Goal: Check status: Check status

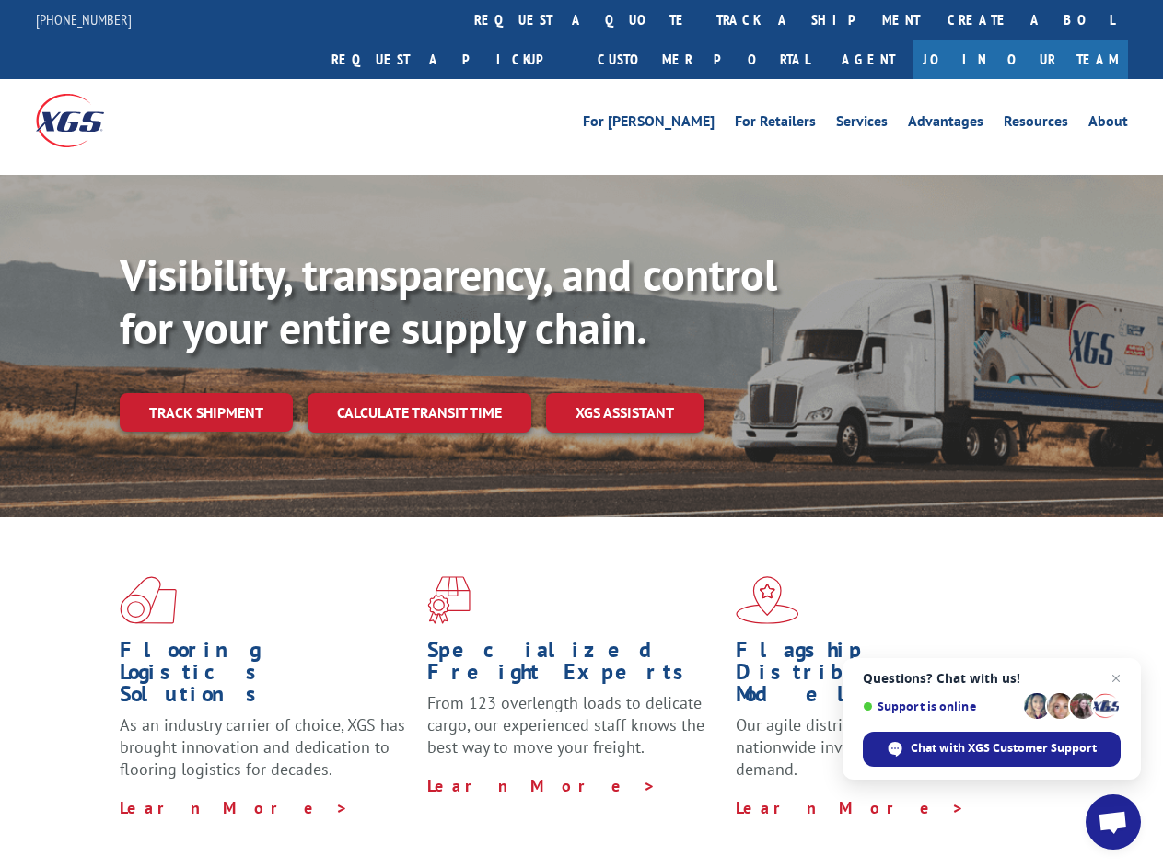
click at [581, 434] on div "Visibility, transparency, and control for your entire supply chain. Track shipm…" at bounding box center [641, 377] width 1043 height 257
click at [703, 19] on link "track a shipment" at bounding box center [818, 20] width 231 height 40
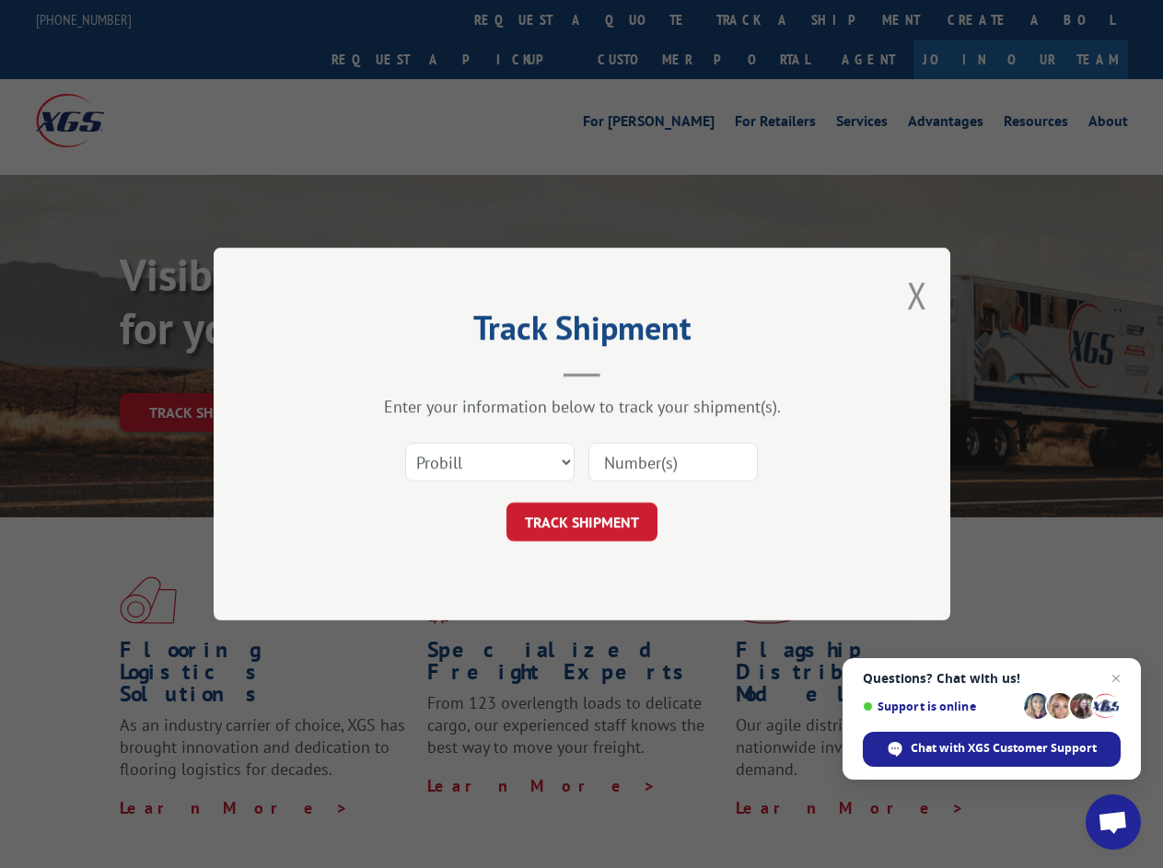
click at [643, 19] on div "Track Shipment Enter your information below to track your shipment(s). Select c…" at bounding box center [581, 434] width 1163 height 868
click at [758, 19] on div "Track Shipment Enter your information below to track your shipment(s). Select c…" at bounding box center [581, 434] width 1163 height 868
click at [205, 372] on div "Track Shipment Enter your information below to track your shipment(s). Select c…" at bounding box center [581, 434] width 1163 height 868
click at [418, 372] on header "Track Shipment" at bounding box center [582, 346] width 552 height 63
click at [625, 372] on header "Track Shipment" at bounding box center [582, 346] width 552 height 63
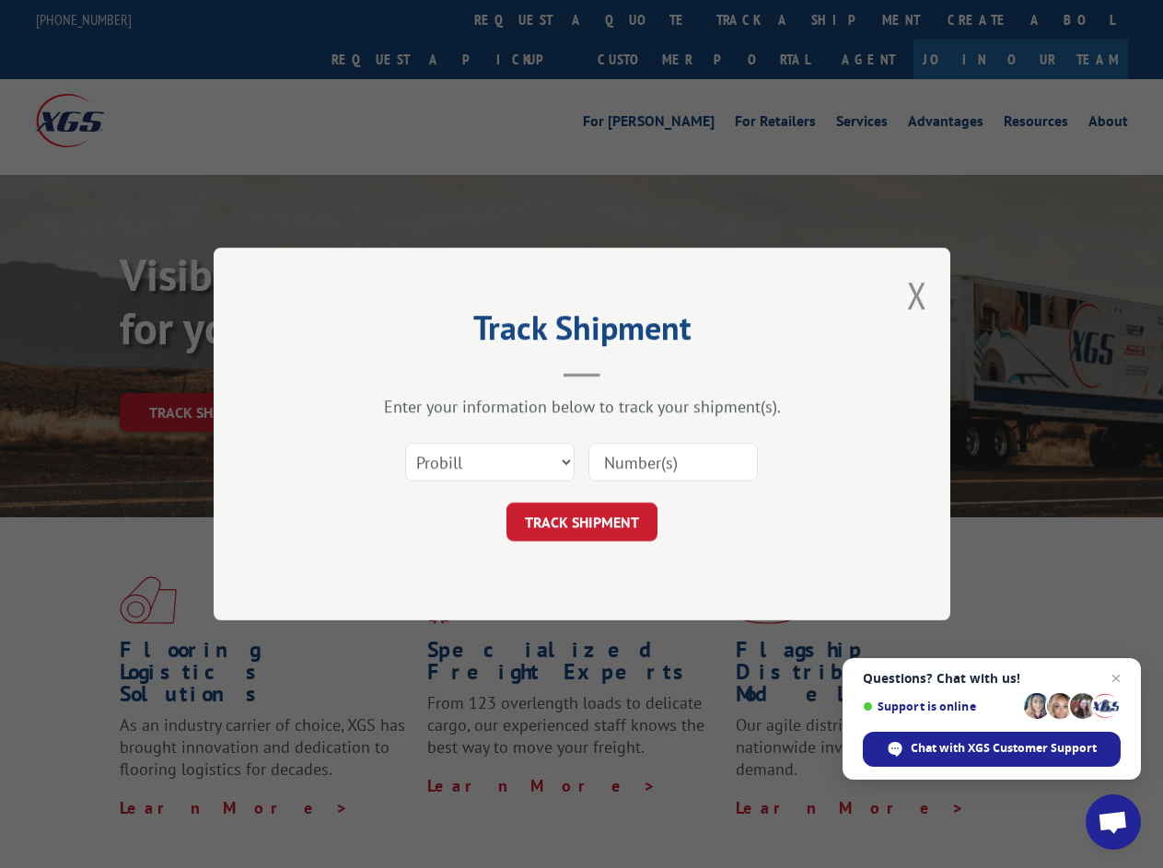
click at [1113, 822] on span "Open chat" at bounding box center [1113, 824] width 30 height 26
